Goal: Task Accomplishment & Management: Manage account settings

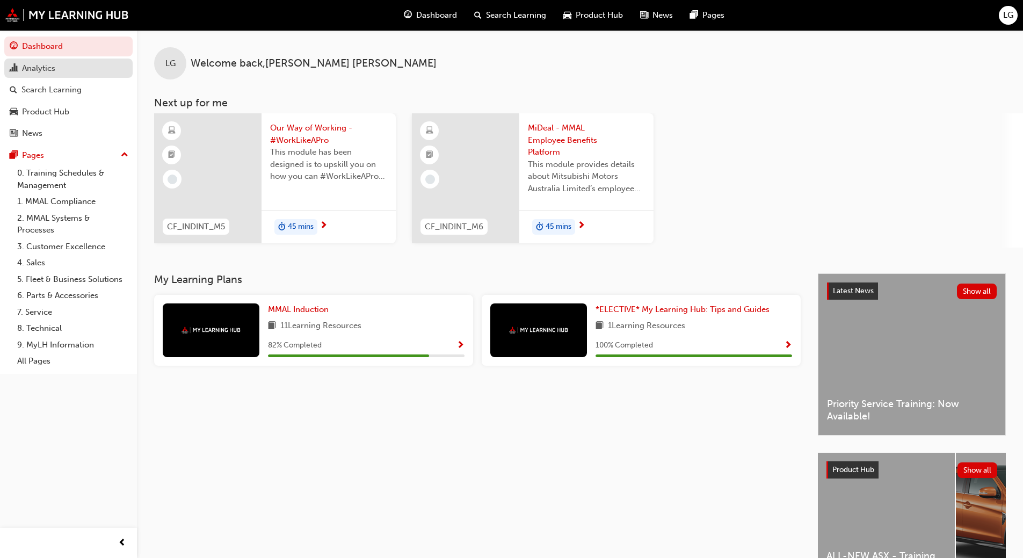
click at [47, 71] on div "Analytics" at bounding box center [38, 68] width 33 height 12
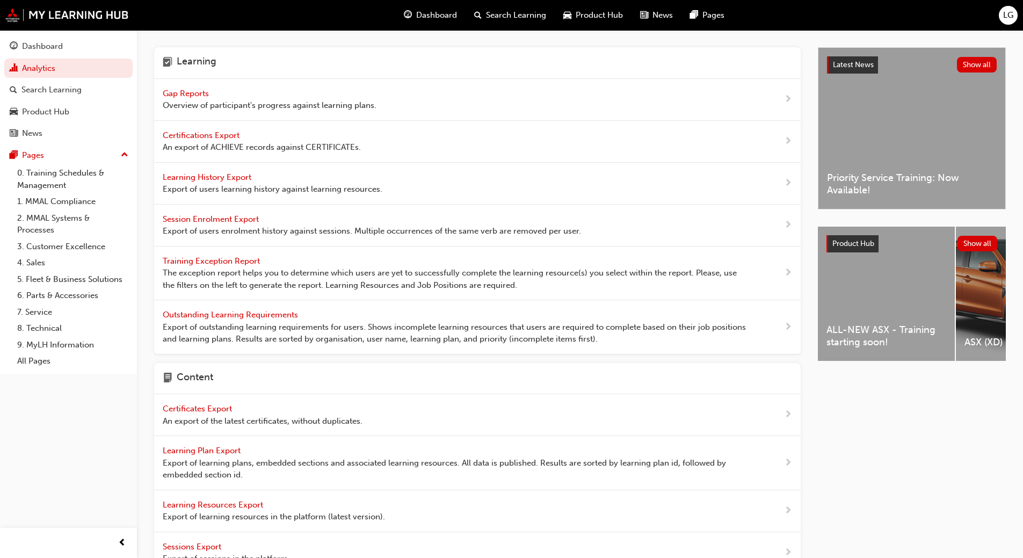
click at [189, 92] on span "Gap Reports" at bounding box center [187, 94] width 48 height 10
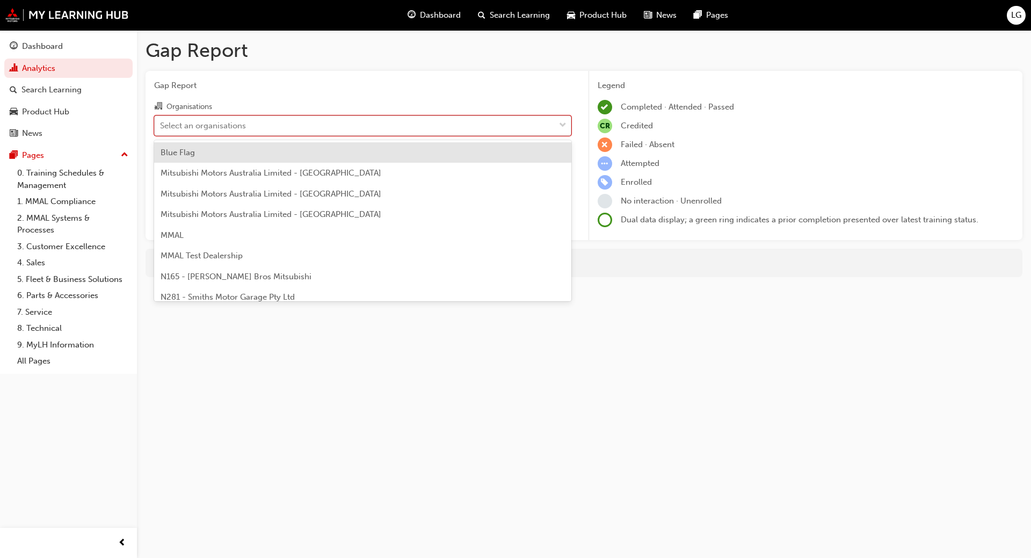
click at [185, 125] on div "Select an organisations" at bounding box center [203, 125] width 86 height 12
click at [161, 125] on input "Organisations option Blue Flag focused, 1 of 202. 202 results available. Use Up…" at bounding box center [160, 124] width 1 height 9
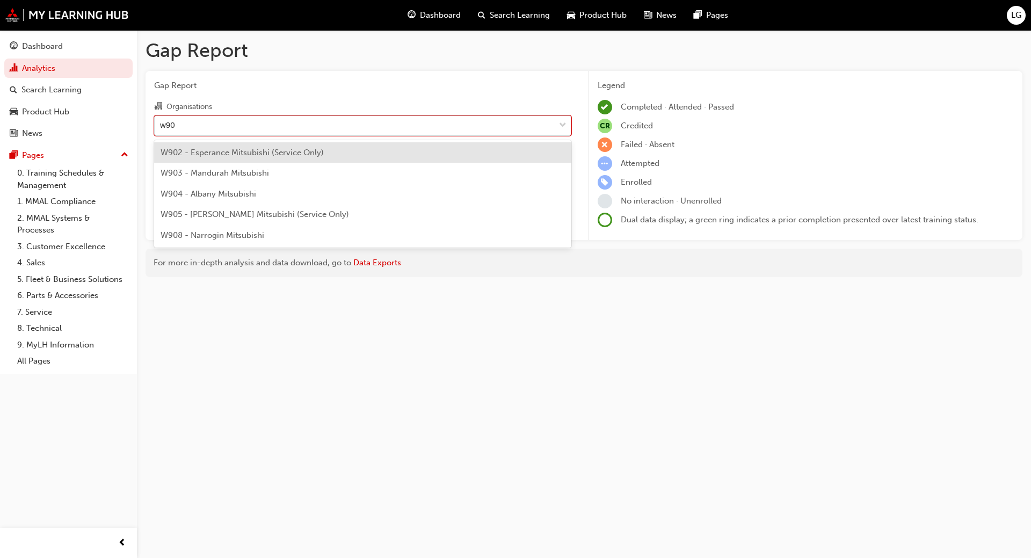
type input "w903"
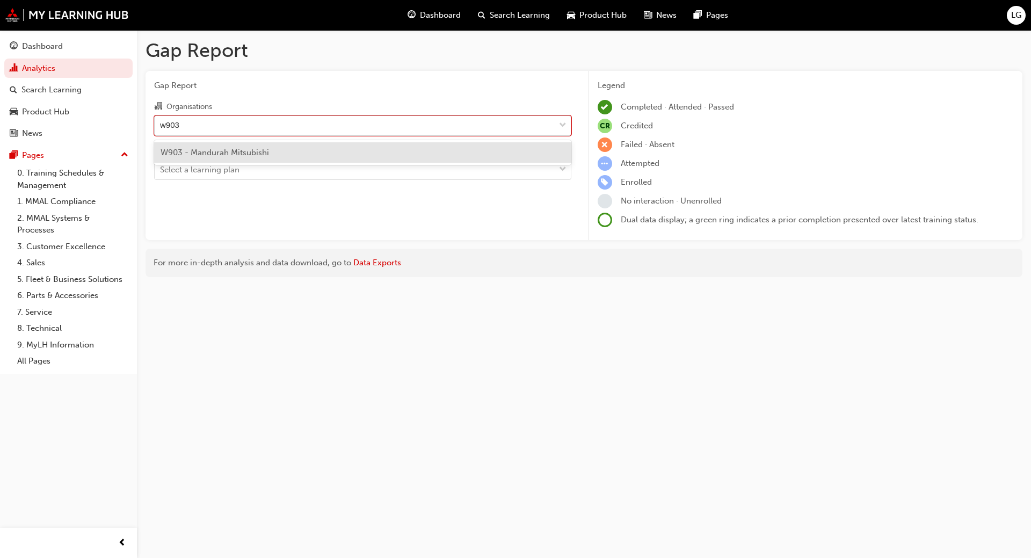
click at [198, 153] on span "W903 - Mandurah Mitsubishi" at bounding box center [215, 153] width 109 height 10
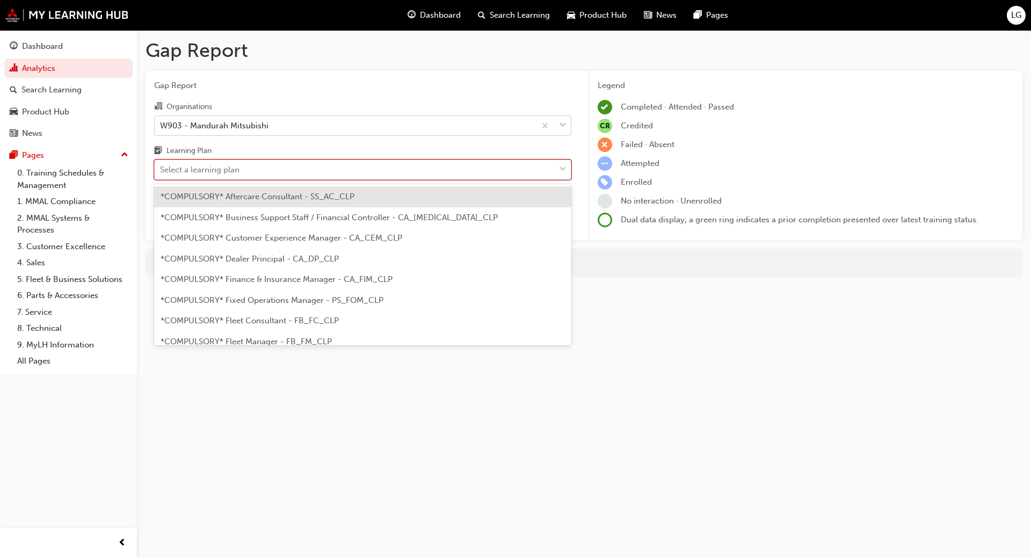
click at [193, 168] on div "Select a learning plan" at bounding box center [199, 170] width 79 height 12
click at [161, 168] on input "Learning Plan option *COMPULSORY* Aftercare Consultant - SS_AC_CLP focused, 1 o…" at bounding box center [160, 169] width 1 height 9
type input "adv"
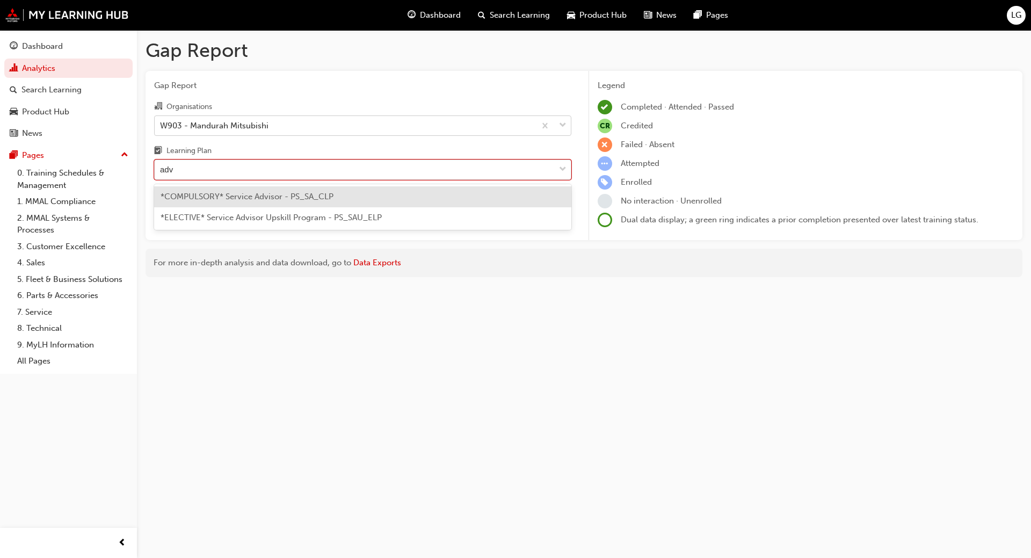
click at [217, 194] on span "*COMPULSORY* Service Advisor - PS_SA_CLP" at bounding box center [247, 197] width 173 height 10
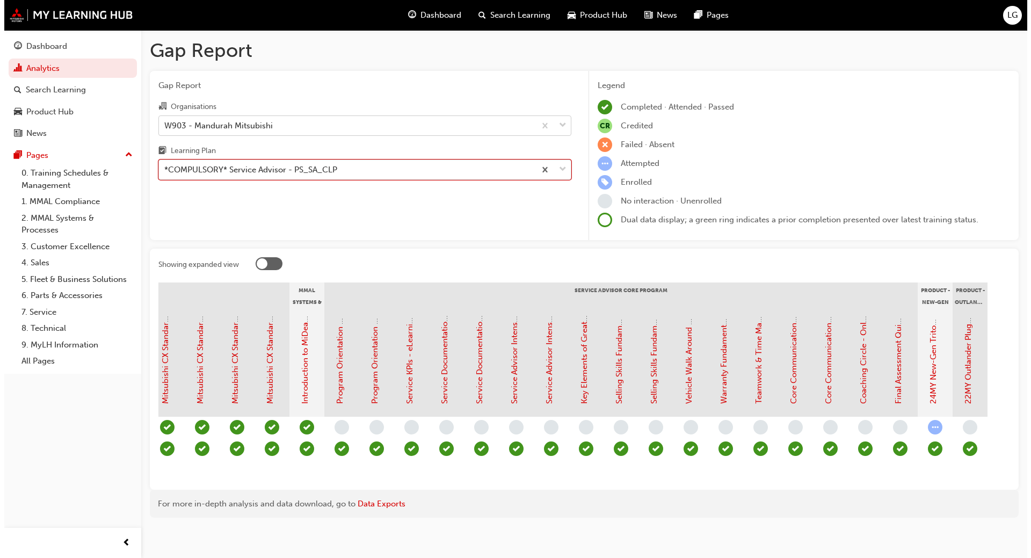
scroll to position [0, 894]
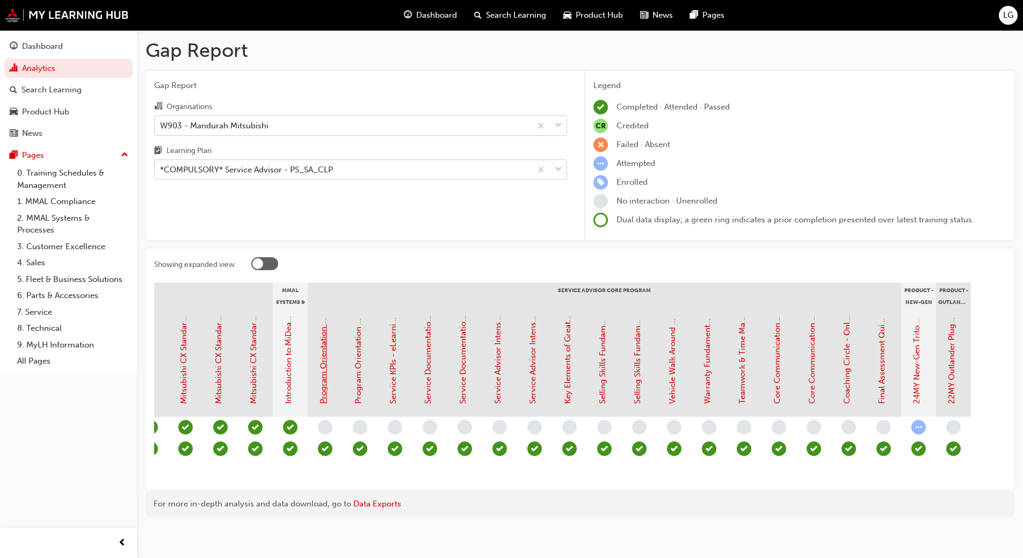
click at [325, 388] on link "Program Orientation - Face to Face Instructor Led Training (Service Advisor Cor…" at bounding box center [324, 235] width 10 height 338
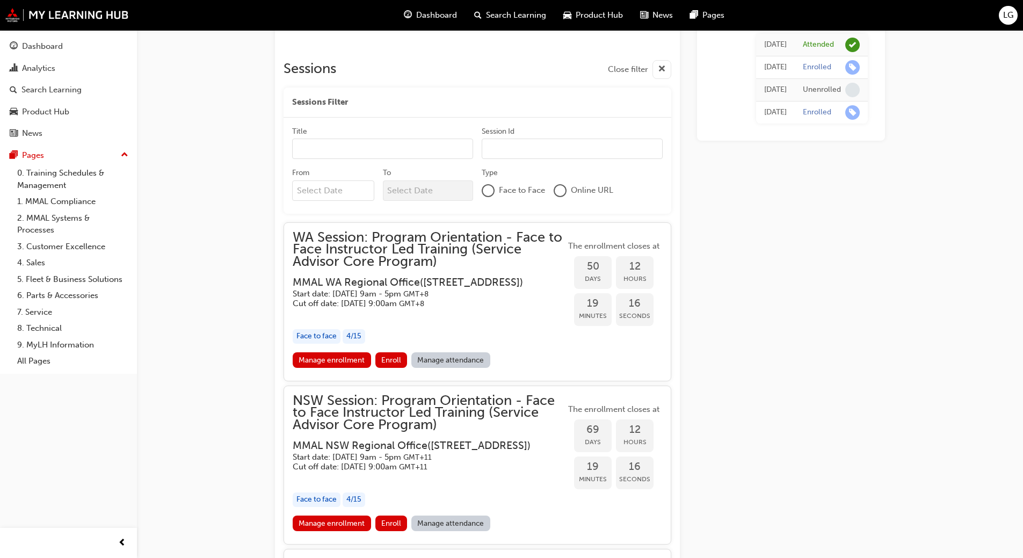
scroll to position [835, 0]
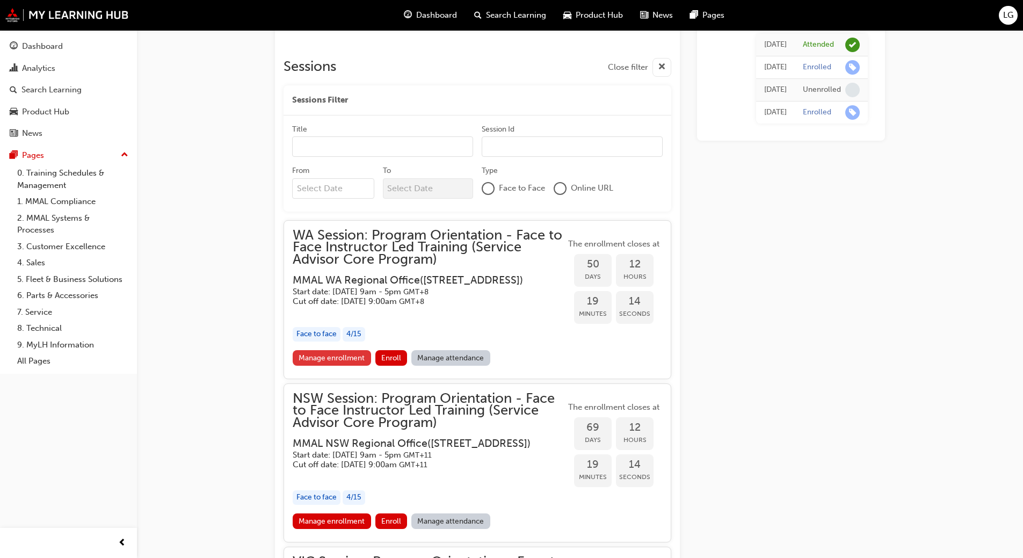
click at [323, 366] on link "Manage enrollment" at bounding box center [332, 358] width 78 height 16
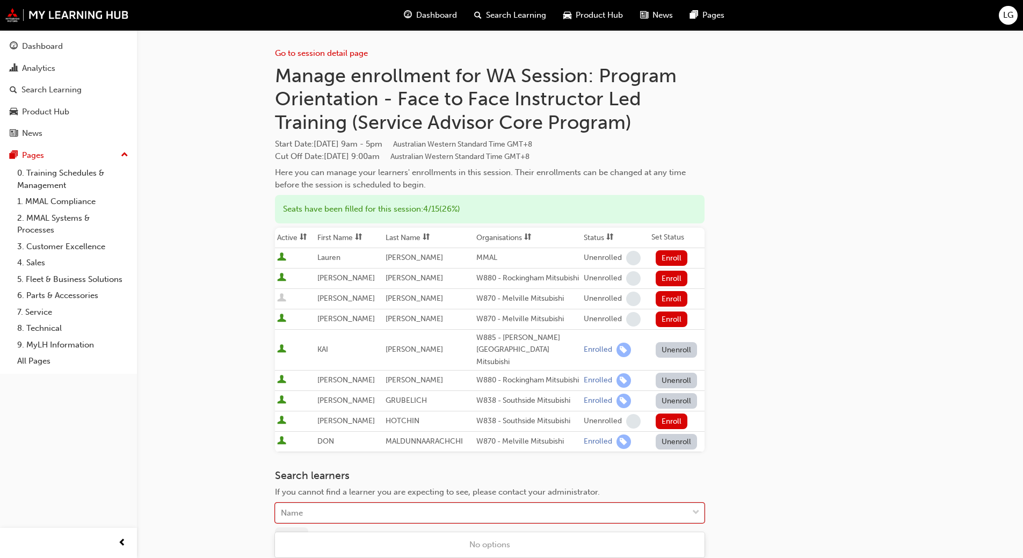
click at [307, 516] on div "Name" at bounding box center [482, 513] width 413 height 19
type input "kimber"
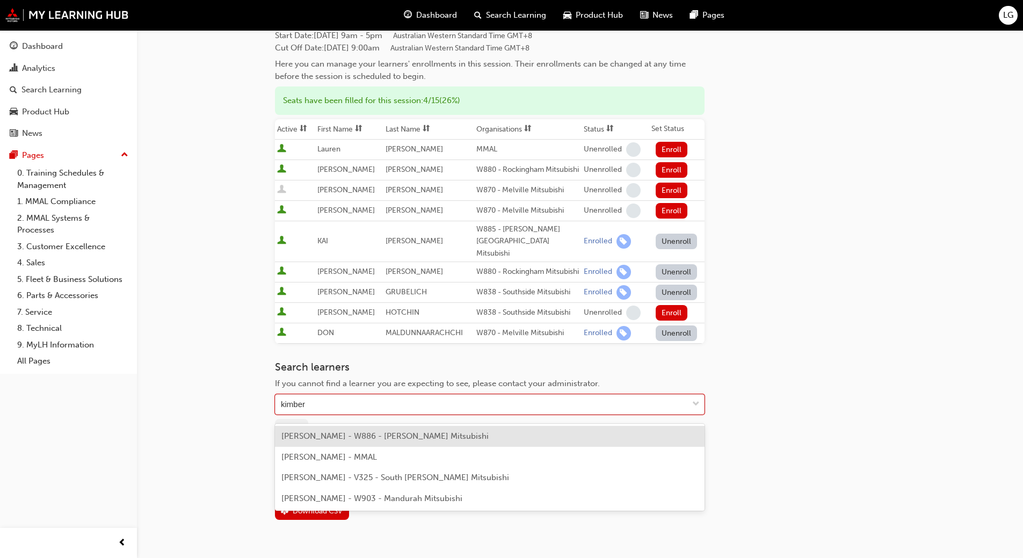
scroll to position [113, 0]
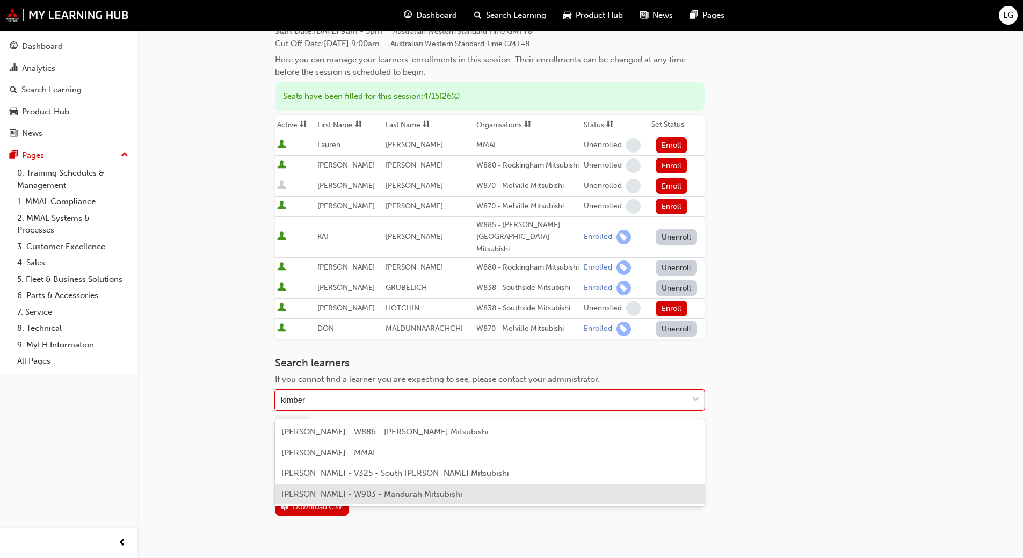
click at [439, 493] on span "[PERSON_NAME] - W903 - Mandurah Mitsubishi" at bounding box center [371, 494] width 181 height 10
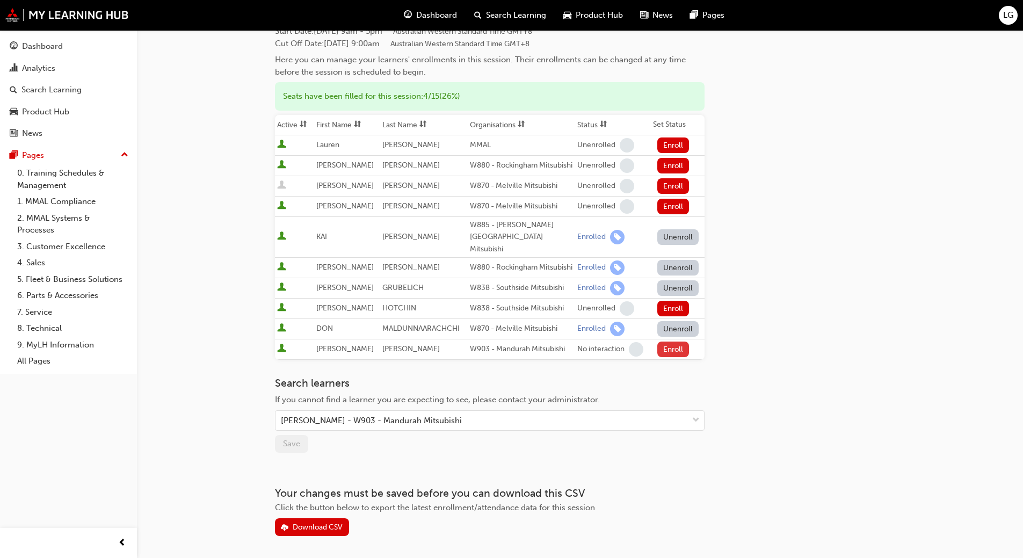
click at [673, 357] on button "Enroll" at bounding box center [673, 350] width 32 height 16
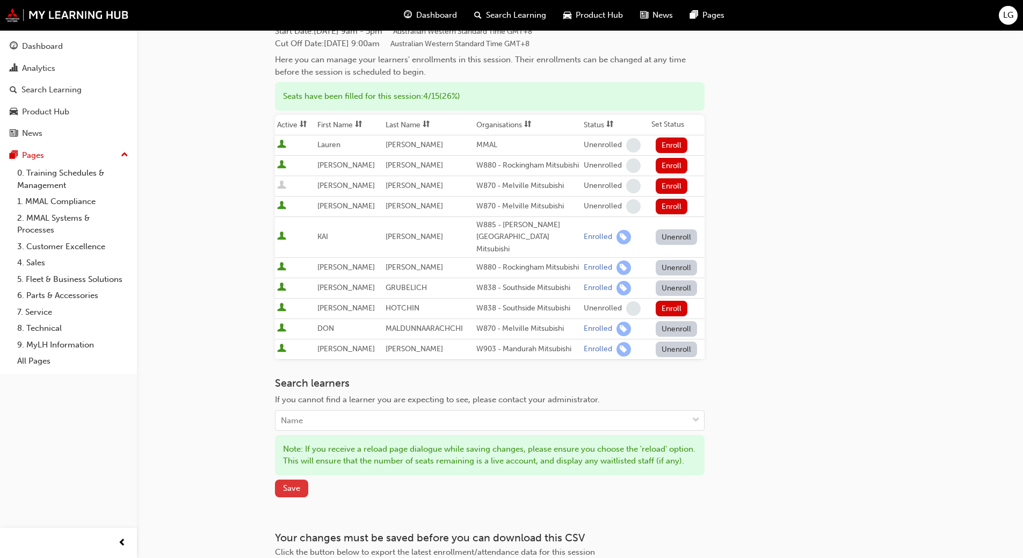
click at [291, 493] on span "Save" at bounding box center [291, 488] width 17 height 10
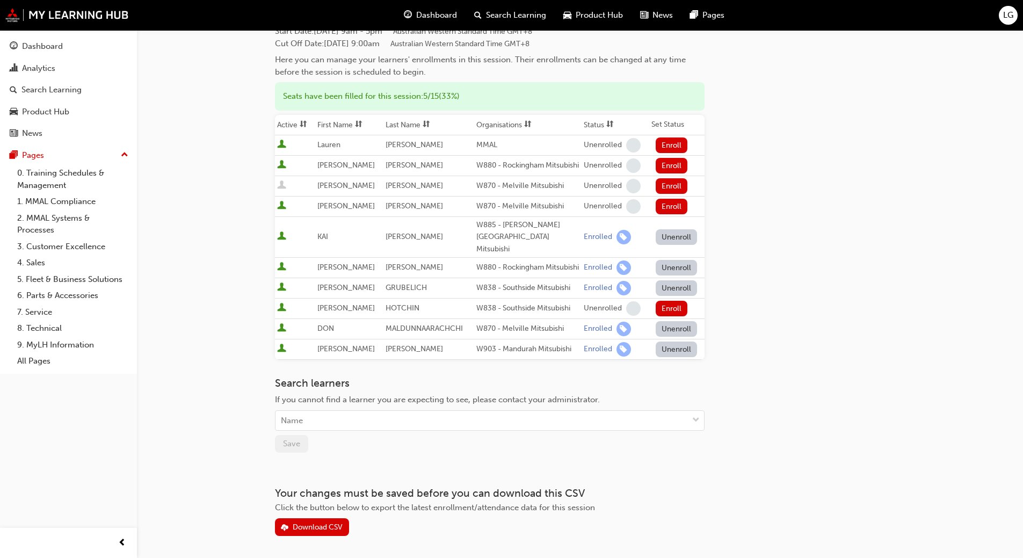
scroll to position [835, 0]
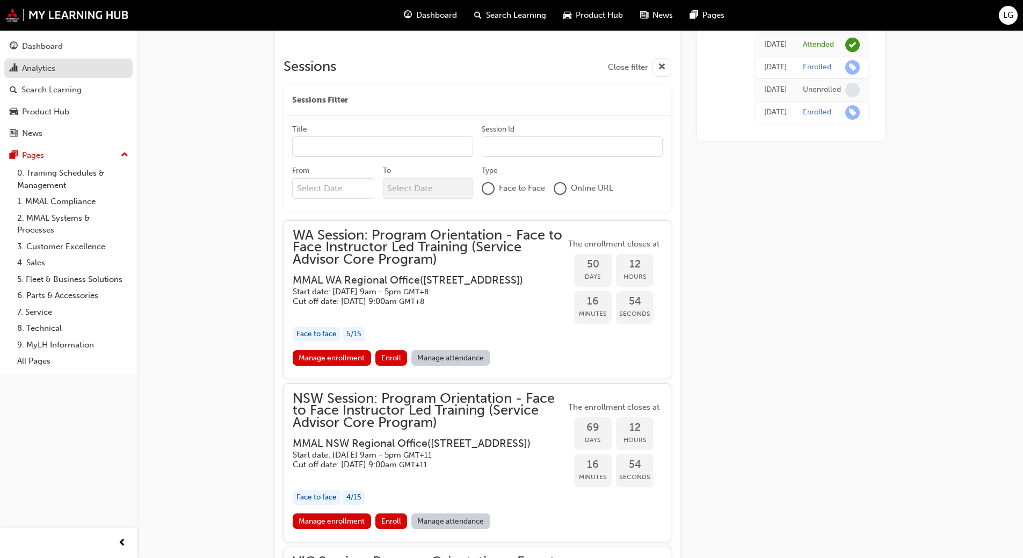
click at [38, 68] on div "Analytics" at bounding box center [38, 68] width 33 height 12
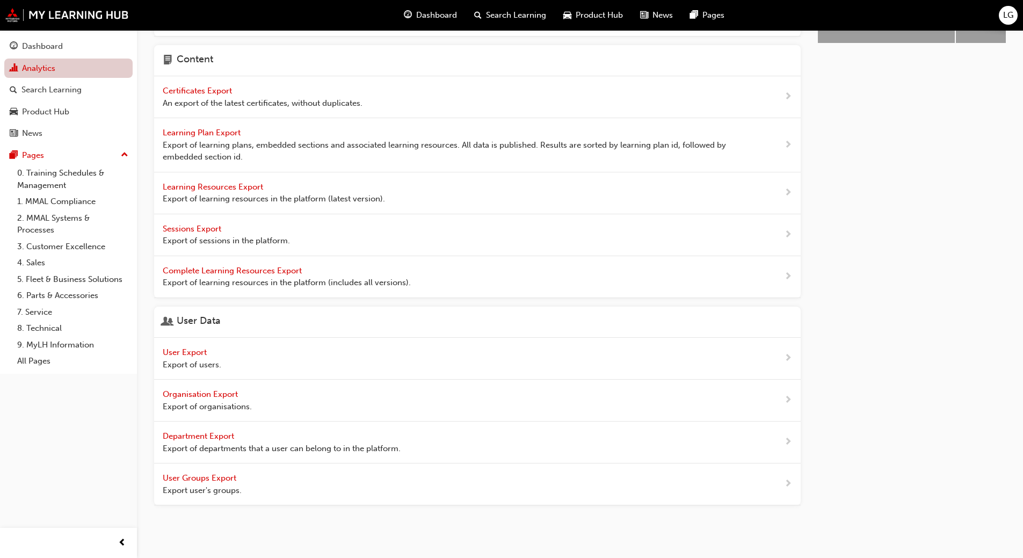
click at [41, 67] on link "Analytics" at bounding box center [68, 69] width 128 height 20
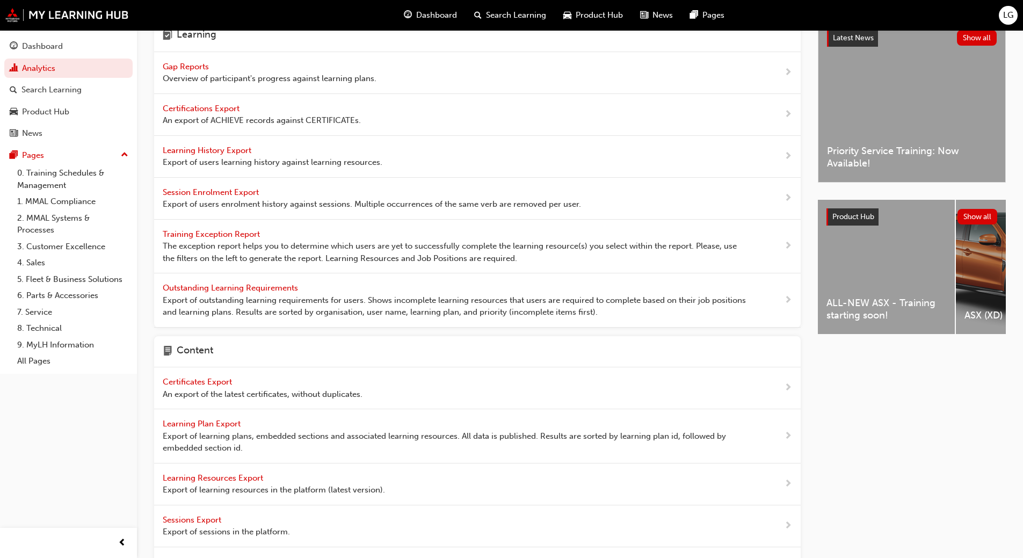
scroll to position [25, 0]
click at [186, 70] on span "Gap Reports" at bounding box center [187, 68] width 48 height 10
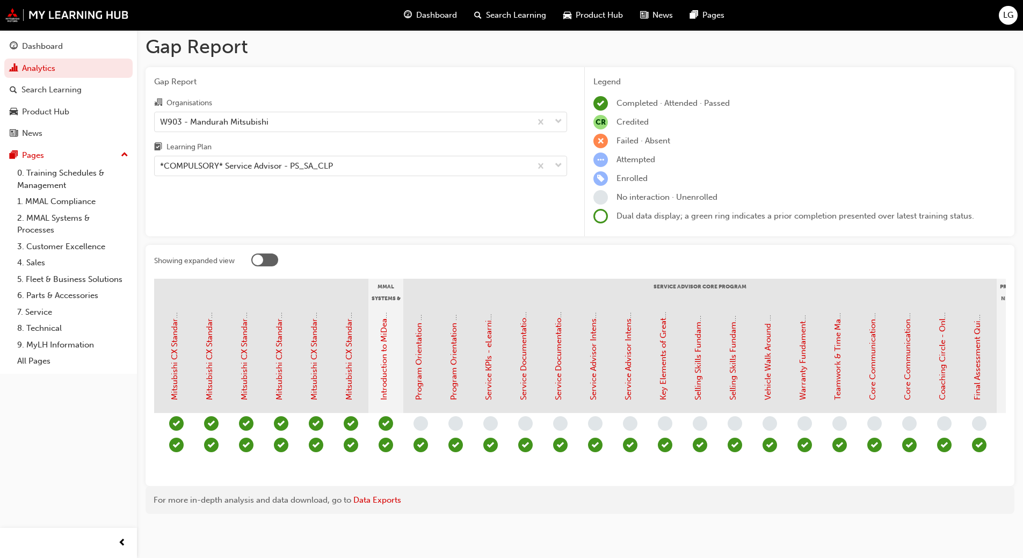
scroll to position [0, 801]
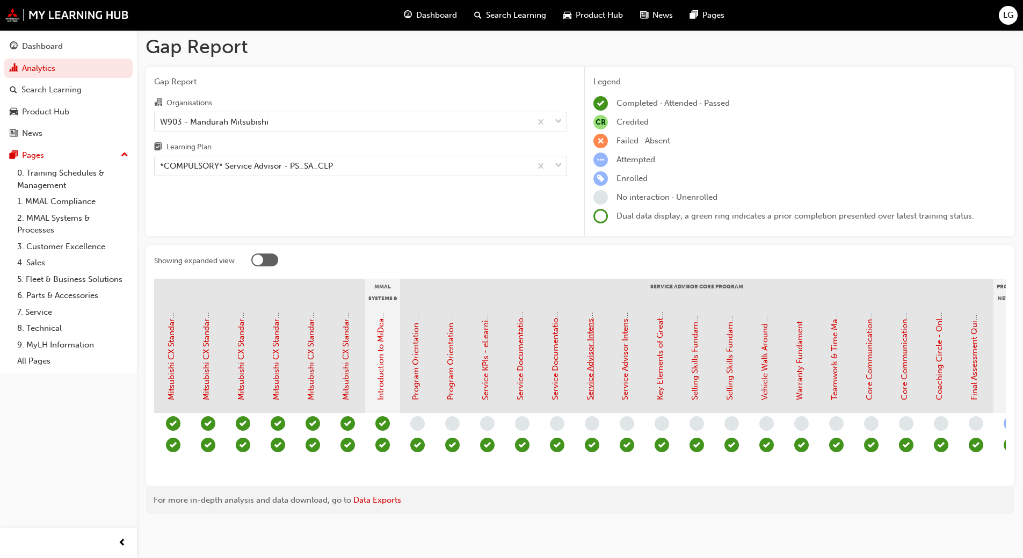
click at [588, 380] on link "Service Advisor Intensive - Face to Face Instructor Led Training (Service Advis…" at bounding box center [591, 223] width 10 height 353
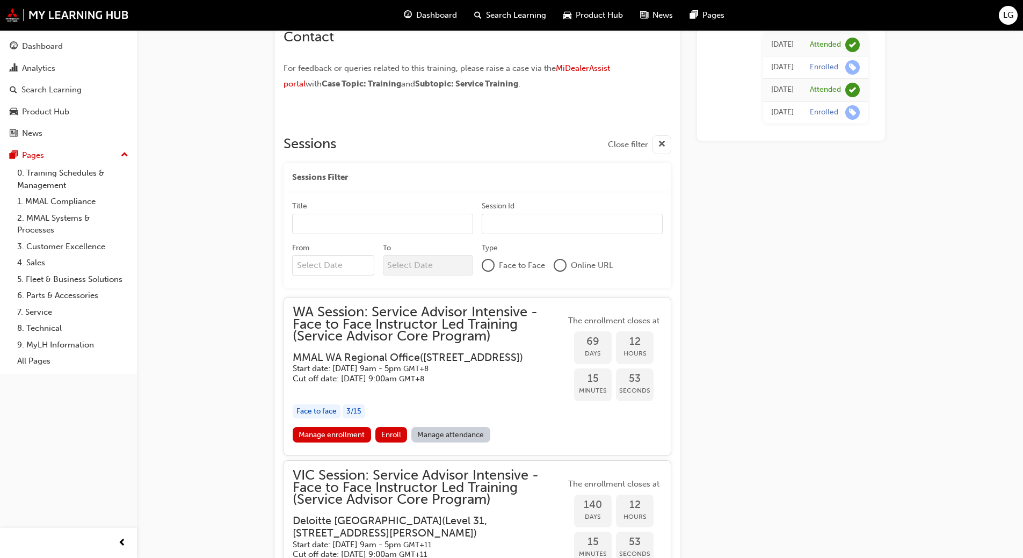
scroll to position [781, 0]
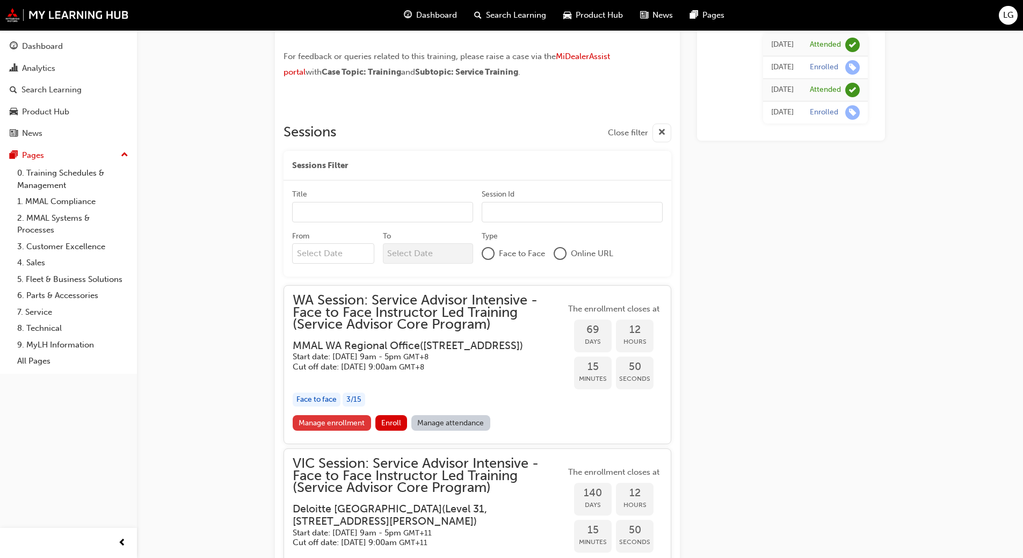
click at [337, 431] on link "Manage enrollment" at bounding box center [332, 423] width 78 height 16
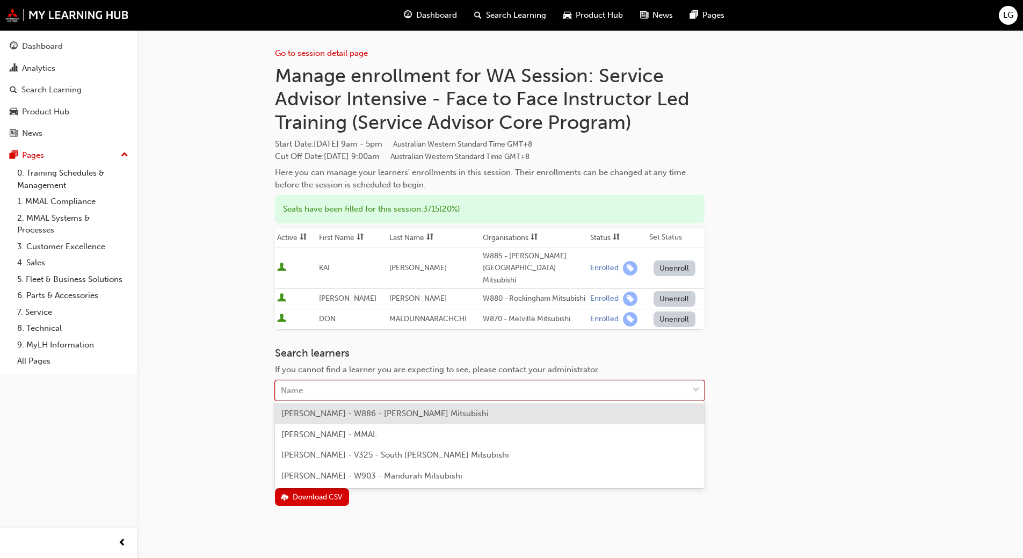
click at [310, 385] on div "Name" at bounding box center [482, 390] width 413 height 19
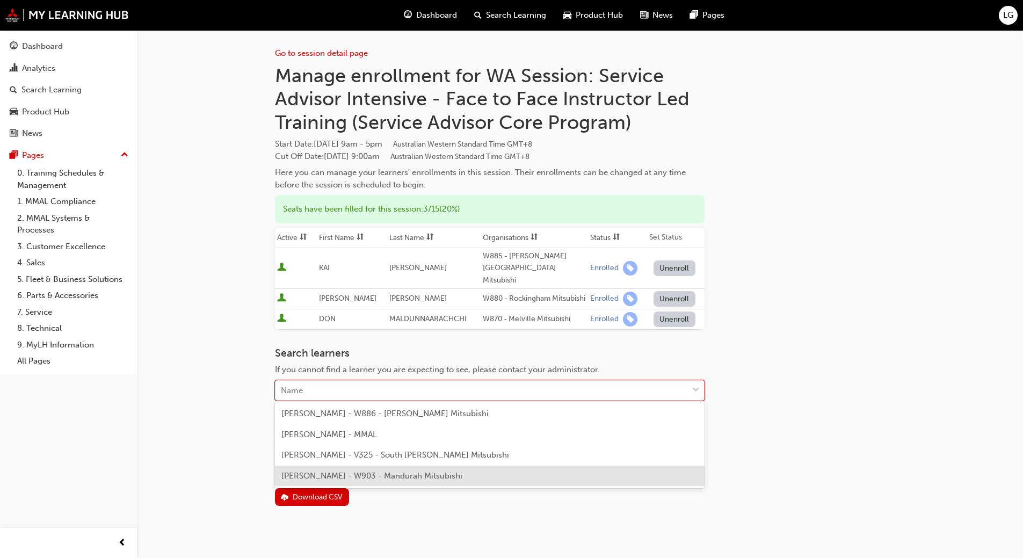
click at [307, 480] on span "[PERSON_NAME] - W903 - Mandurah Mitsubishi" at bounding box center [371, 476] width 181 height 10
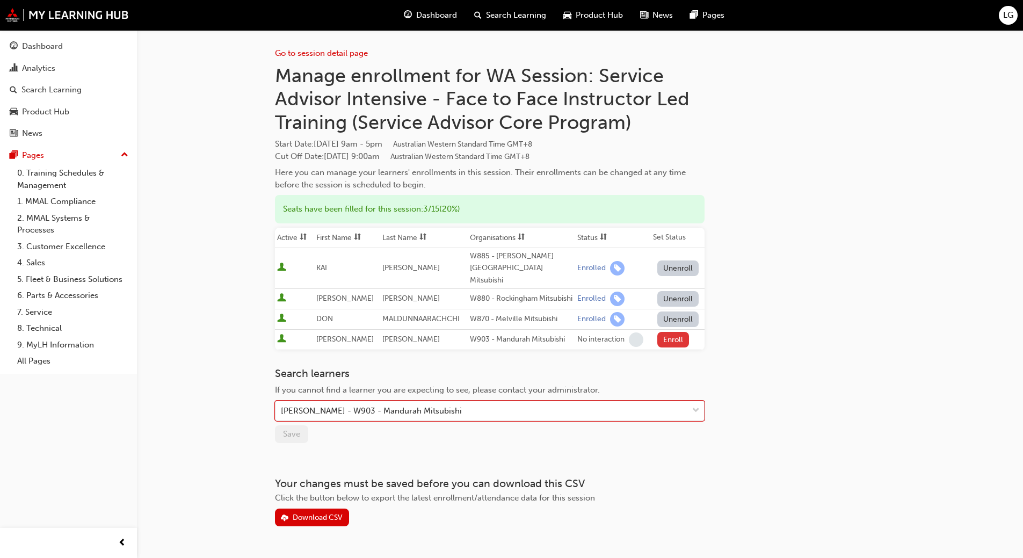
click at [673, 337] on button "Enroll" at bounding box center [673, 340] width 32 height 16
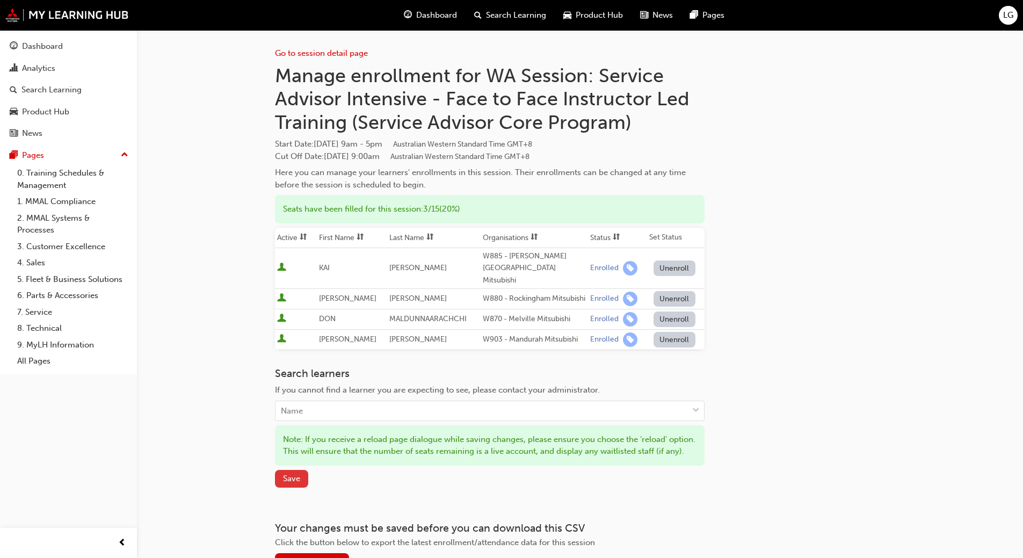
click at [289, 483] on span "Save" at bounding box center [291, 479] width 17 height 10
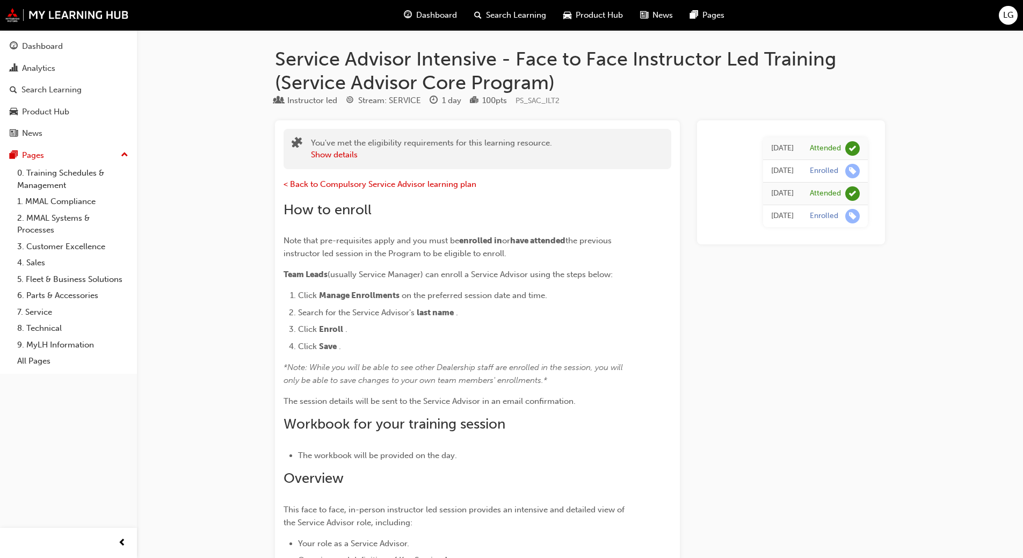
scroll to position [781, 0]
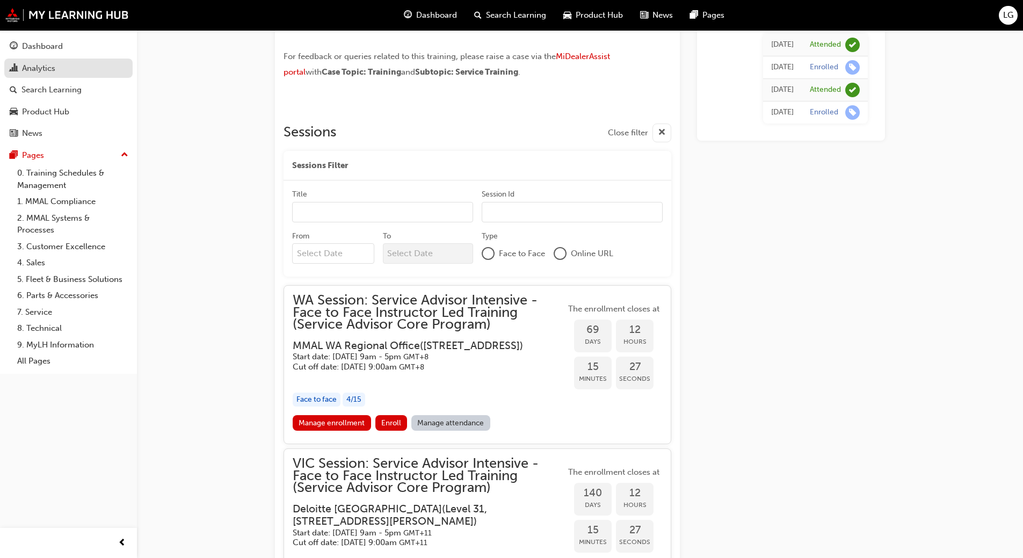
click at [40, 65] on div "Analytics" at bounding box center [38, 68] width 33 height 12
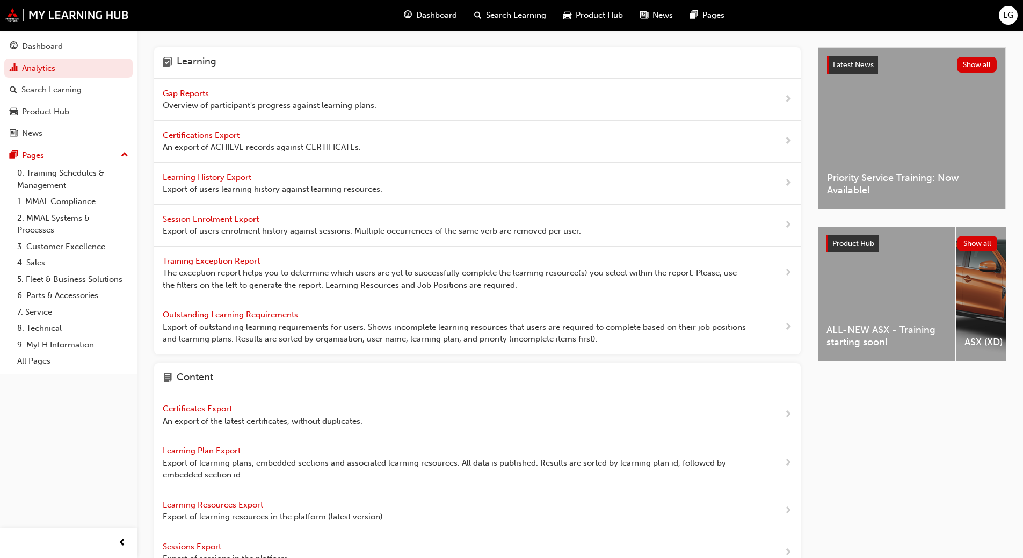
click at [194, 95] on span "Gap Reports" at bounding box center [187, 94] width 48 height 10
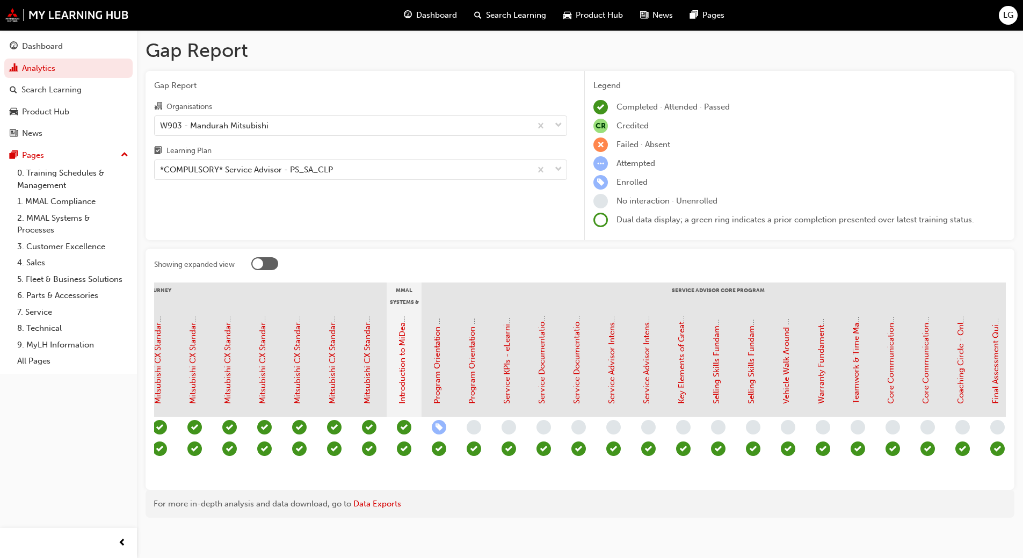
scroll to position [0, 787]
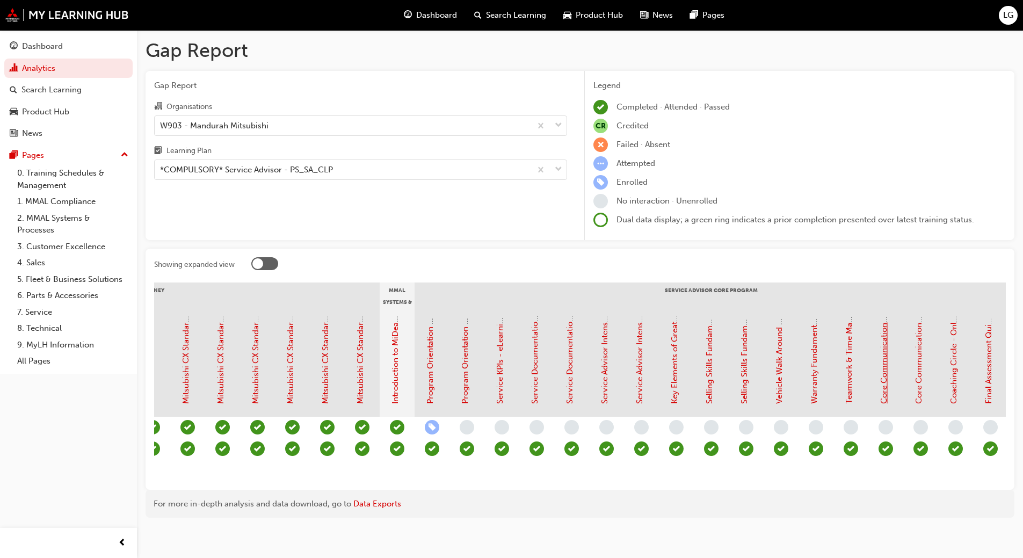
click at [884, 381] on link "Core Communication Skills - Face to Face Instructor Led Training (Service Advis…" at bounding box center [884, 222] width 10 height 363
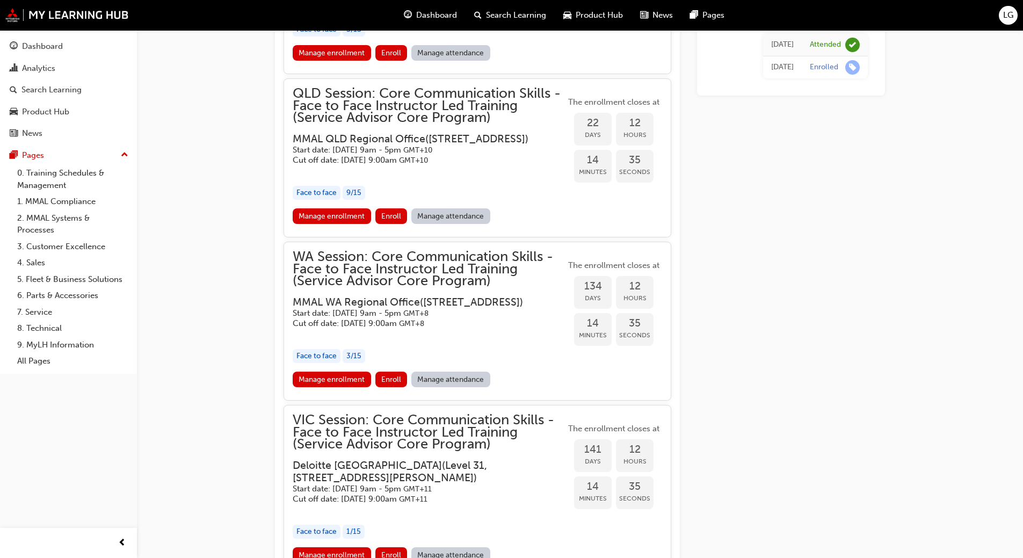
scroll to position [1127, 0]
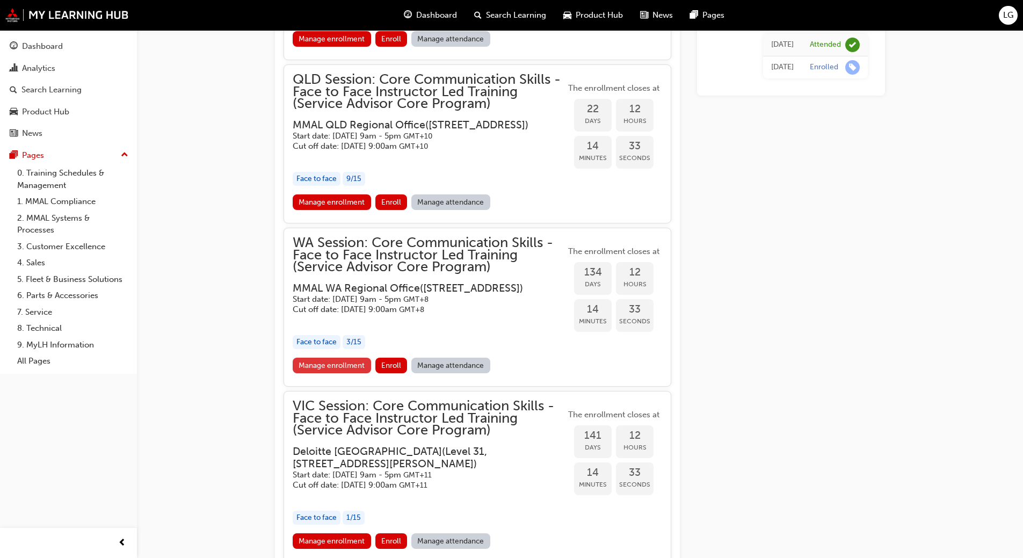
click at [358, 373] on link "Manage enrollment" at bounding box center [332, 366] width 78 height 16
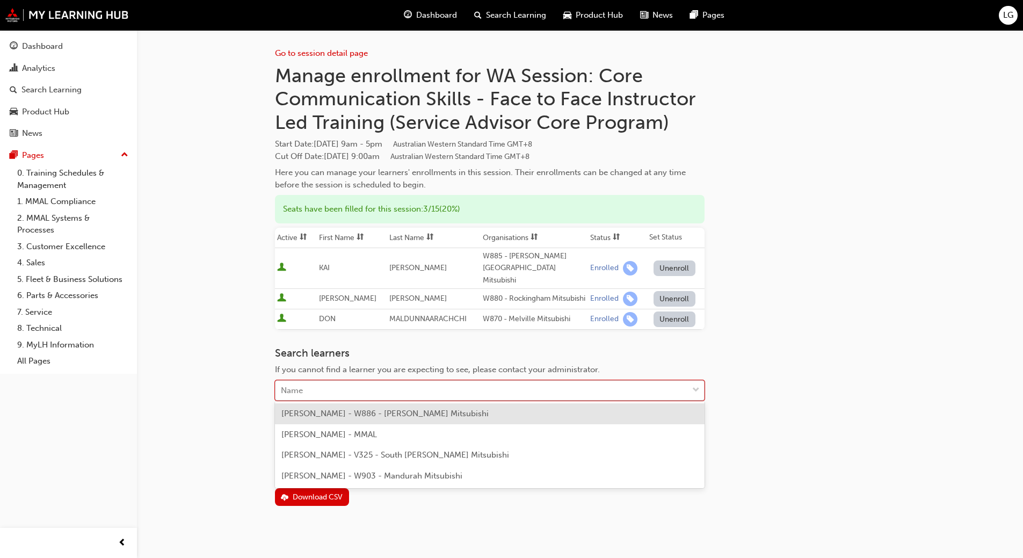
click at [342, 389] on div "Name" at bounding box center [482, 390] width 413 height 19
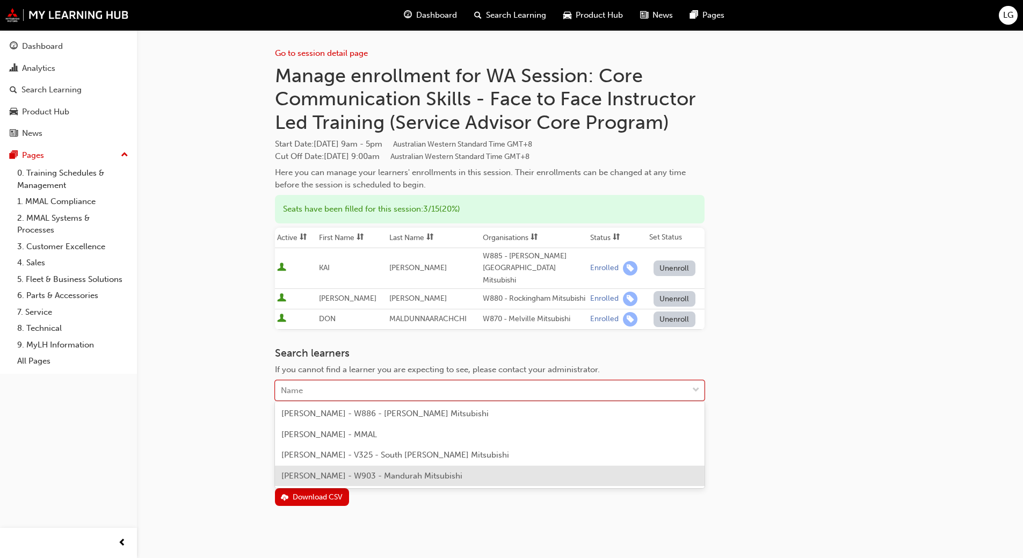
click at [342, 478] on span "[PERSON_NAME] - W903 - Mandurah Mitsubishi" at bounding box center [371, 476] width 181 height 10
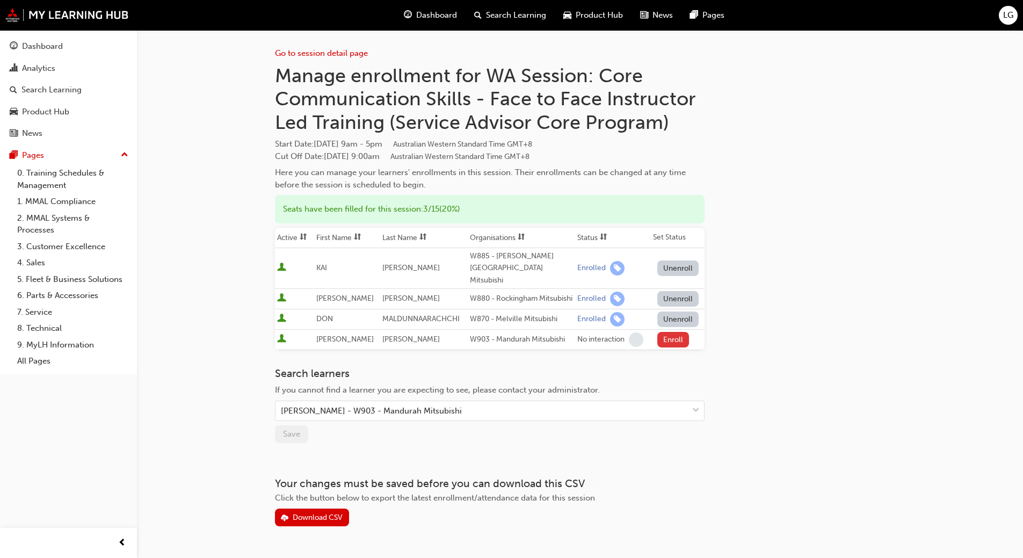
click at [684, 335] on button "Enroll" at bounding box center [673, 340] width 32 height 16
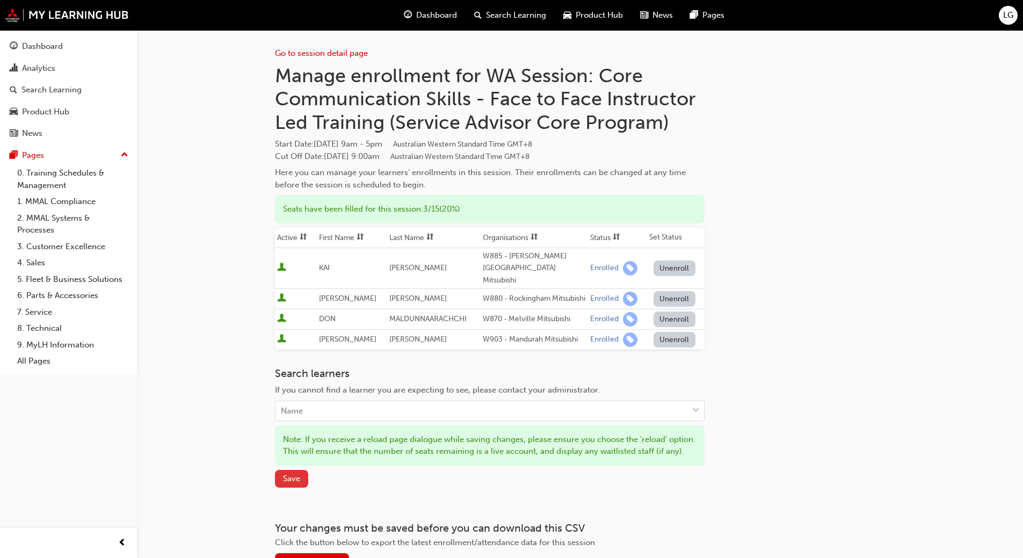
click at [301, 488] on button "Save" at bounding box center [291, 479] width 33 height 18
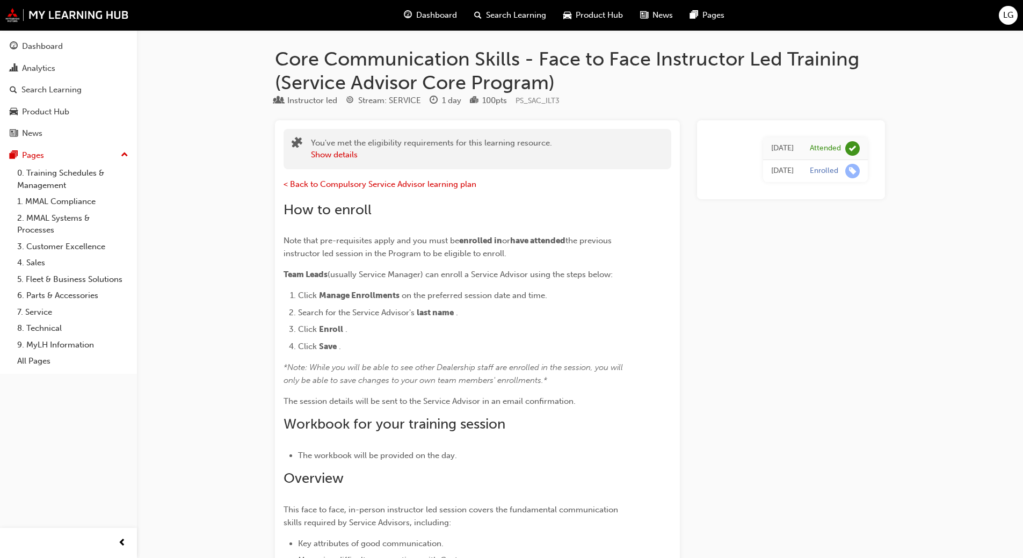
scroll to position [1127, 0]
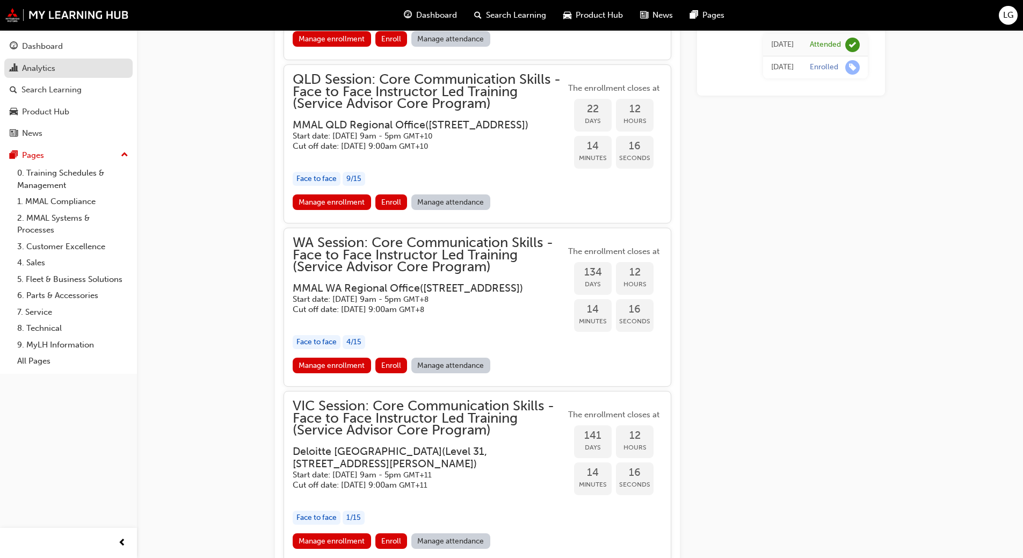
click at [34, 69] on div "Analytics" at bounding box center [38, 68] width 33 height 12
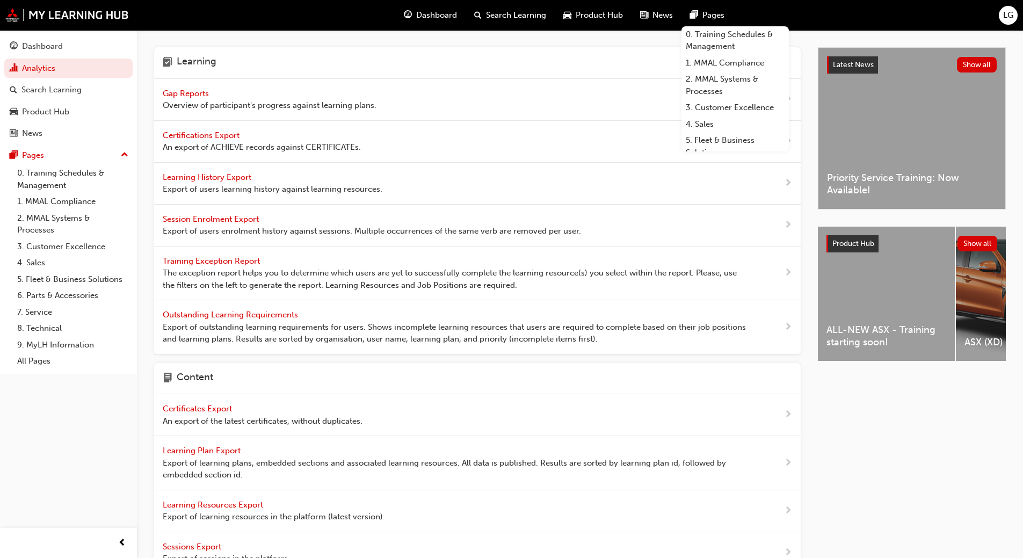
click at [204, 91] on span "Gap Reports" at bounding box center [187, 94] width 48 height 10
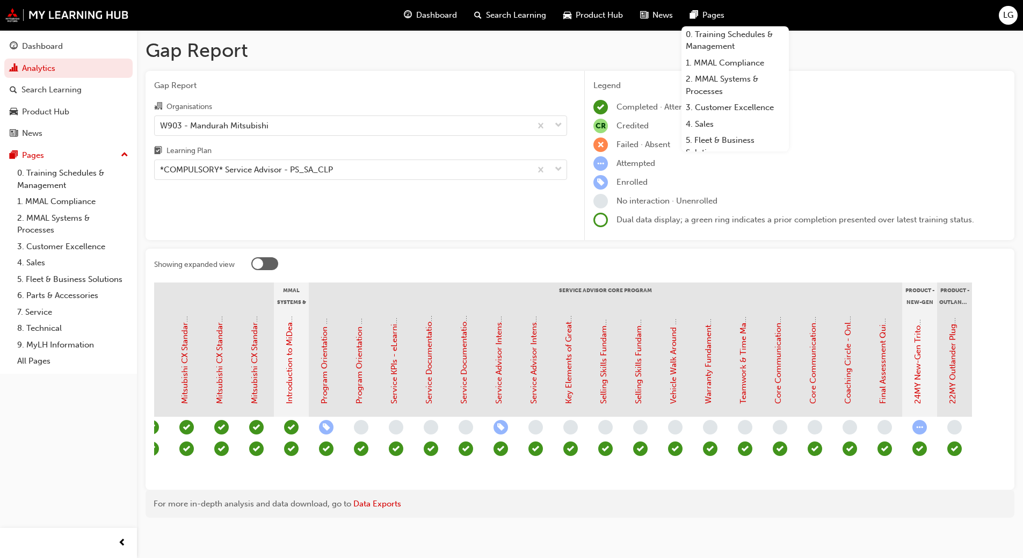
scroll to position [0, 894]
click at [42, 69] on link "Analytics" at bounding box center [68, 69] width 128 height 20
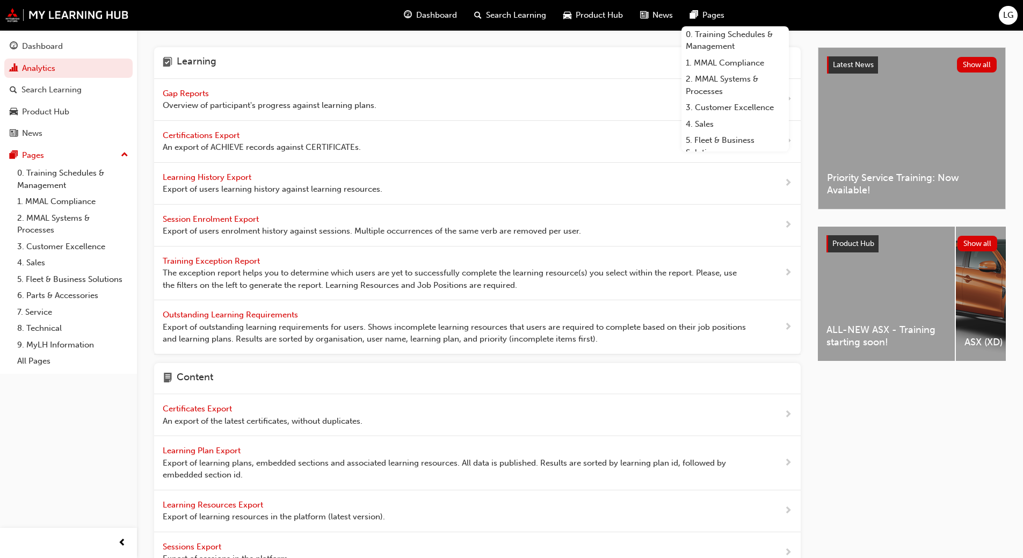
click at [186, 92] on span "Gap Reports" at bounding box center [187, 94] width 48 height 10
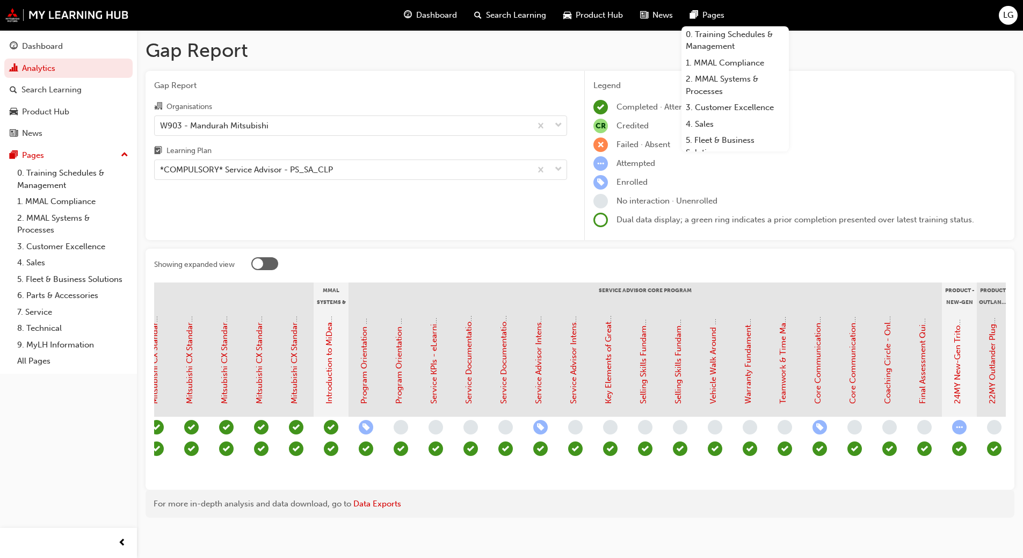
scroll to position [0, 851]
